Goal: Task Accomplishment & Management: Use online tool/utility

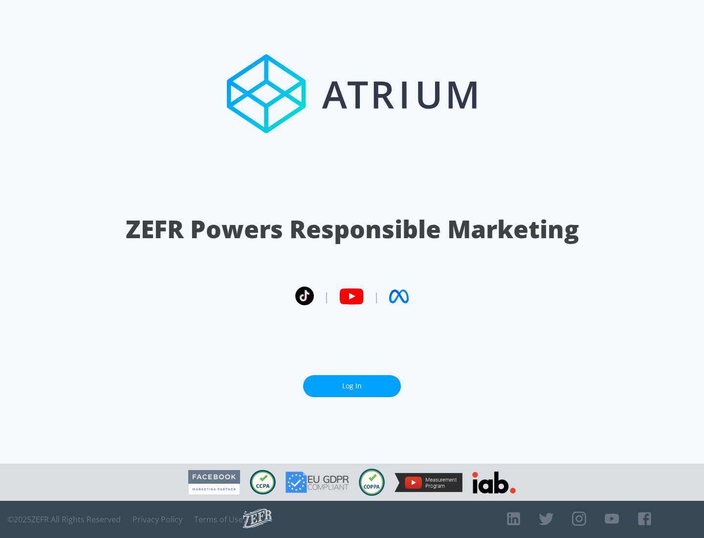
click at [352, 386] on link "Log In" at bounding box center [352, 386] width 98 height 22
